Goal: Task Accomplishment & Management: Complete application form

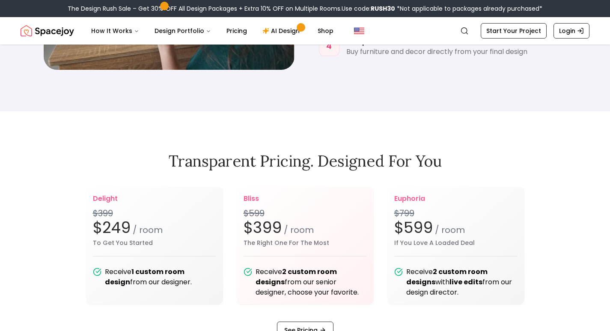
scroll to position [981, 0]
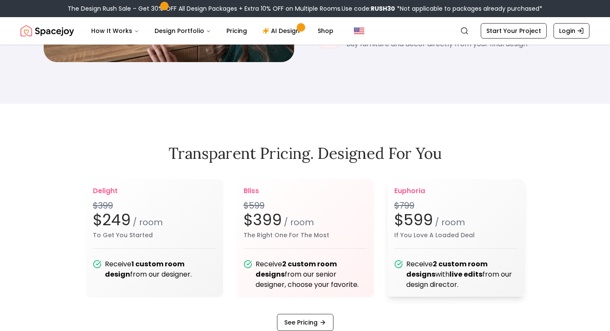
click at [478, 253] on div "euphoria $799 $599 / room If You Love A Loaded Deal Receive 2 custom room desig…" at bounding box center [455, 238] width 137 height 118
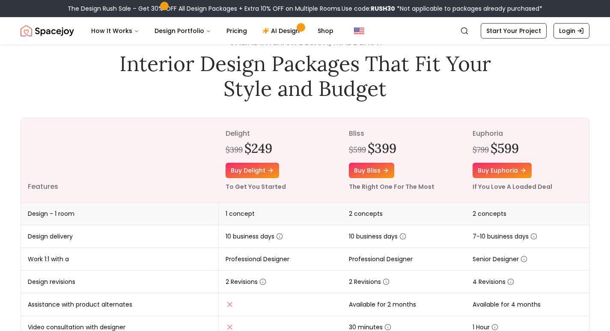
scroll to position [36, 0]
click at [26, 32] on img "Spacejoy" at bounding box center [47, 30] width 53 height 17
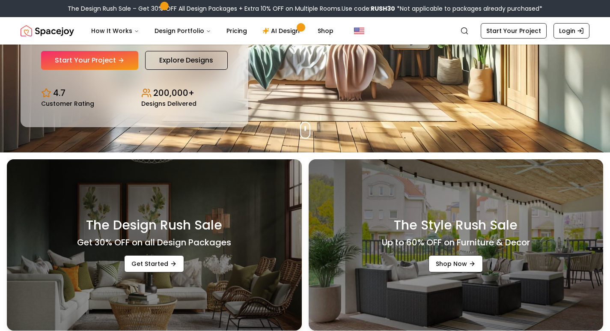
scroll to position [196, 0]
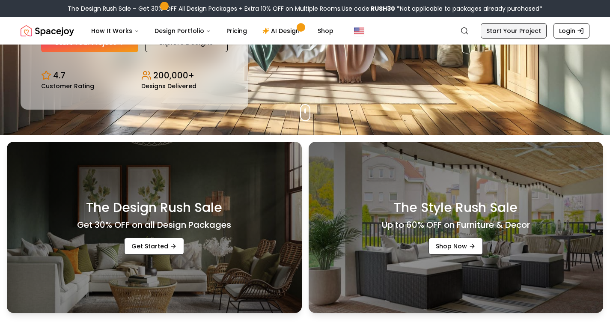
click at [489, 24] on link "Start Your Project" at bounding box center [514, 30] width 66 height 15
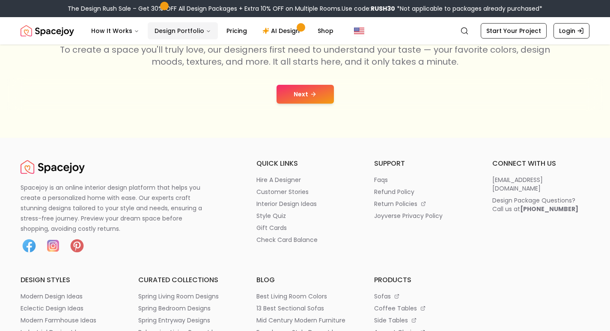
scroll to position [178, 0]
